Goal: Transaction & Acquisition: Register for event/course

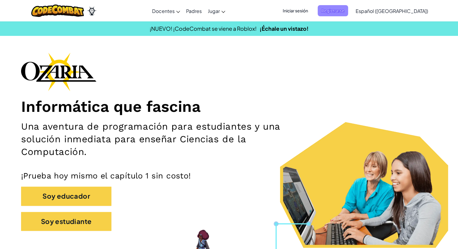
click at [343, 14] on span "Registrarse" at bounding box center [333, 10] width 30 height 11
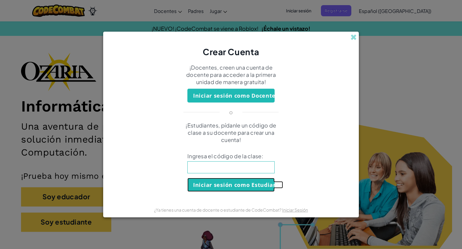
click at [228, 184] on button "Iniciar sesión como Estudiante" at bounding box center [231, 185] width 87 height 14
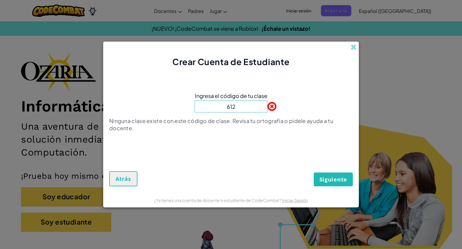
type input "612"
click at [334, 180] on span "Siguiente" at bounding box center [334, 178] width 28 height 7
click at [122, 176] on span "Atrás" at bounding box center [124, 178] width 16 height 7
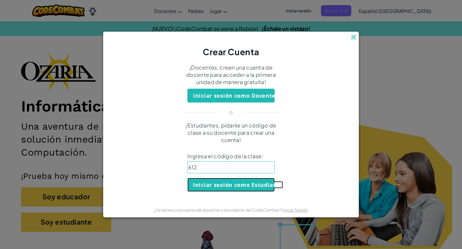
click at [236, 187] on button "Iniciar sesión como Estudiante" at bounding box center [231, 185] width 87 height 14
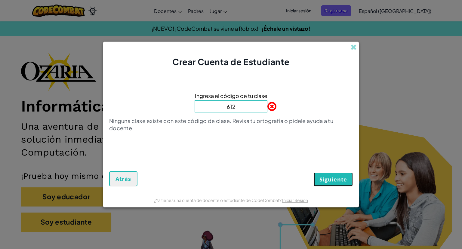
click at [318, 183] on button "Siguiente" at bounding box center [333, 179] width 39 height 14
click at [357, 47] on span at bounding box center [354, 47] width 6 height 6
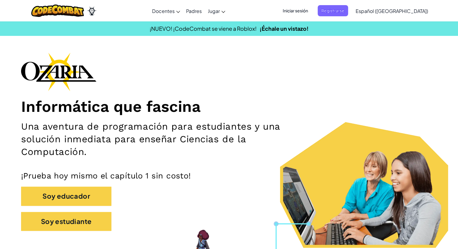
click at [306, 14] on span "Iniciar sesión" at bounding box center [295, 10] width 33 height 11
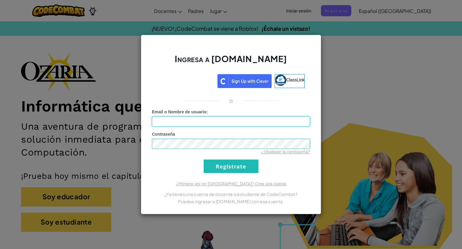
click at [181, 118] on input "Email o Nombre de usuario :" at bounding box center [231, 121] width 158 height 10
type input "[EMAIL_ADDRESS][DOMAIN_NAME]"
click at [221, 163] on input "Regístrate" at bounding box center [231, 166] width 55 height 14
